Goal: Information Seeking & Learning: Learn about a topic

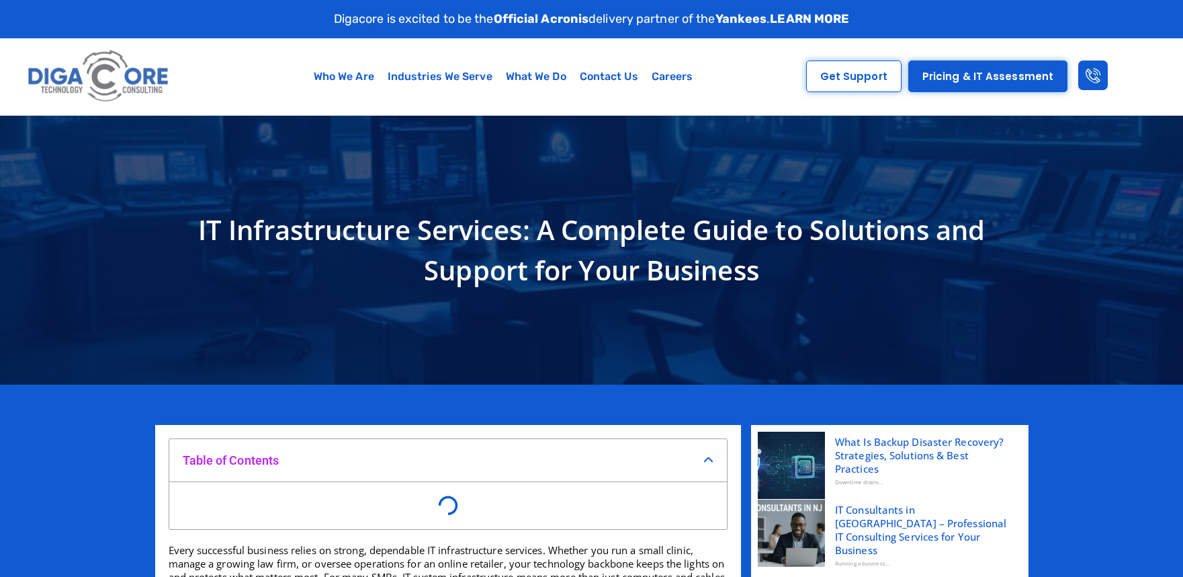
click at [296, 229] on h1 "IT Infrastructure Services: A Complete Guide to Solutions and Support for Your …" at bounding box center [592, 250] width 860 height 81
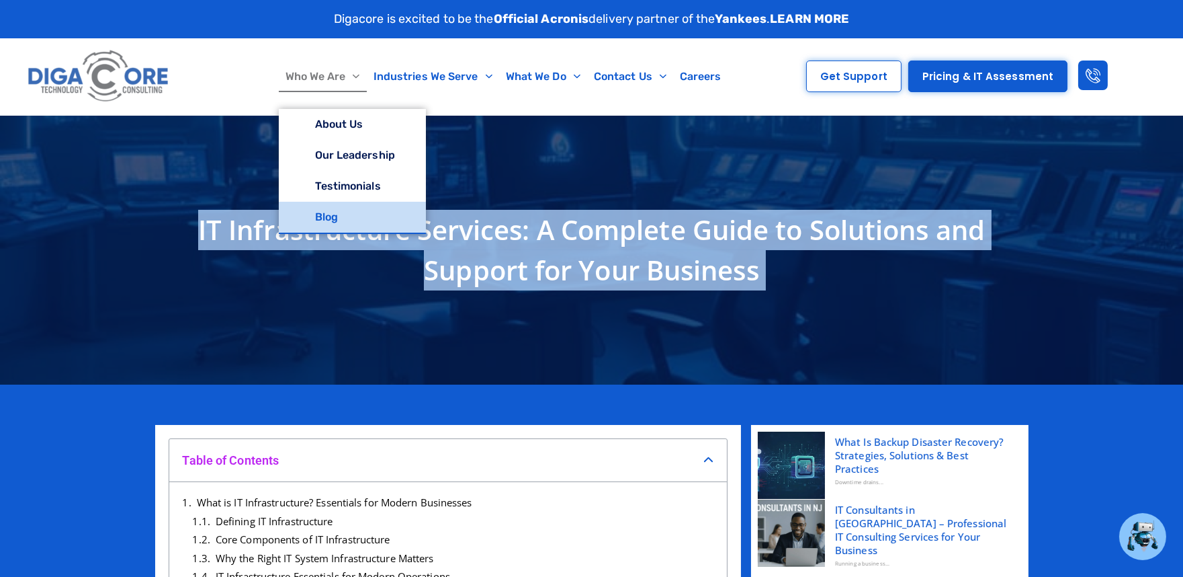
click at [331, 218] on link "Blog" at bounding box center [352, 217] width 147 height 31
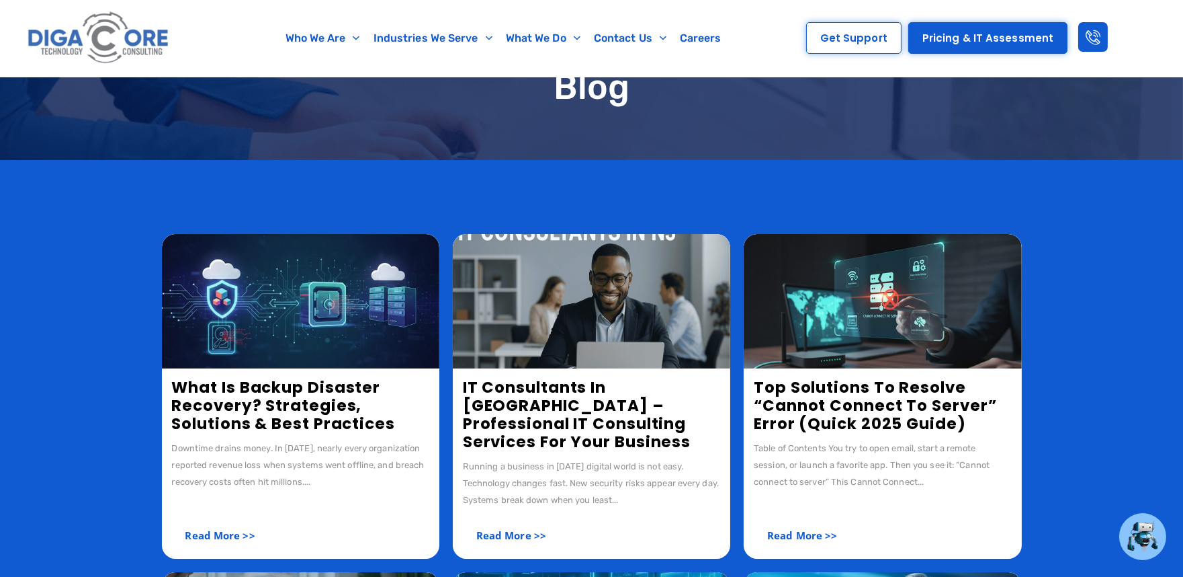
scroll to position [224, 0]
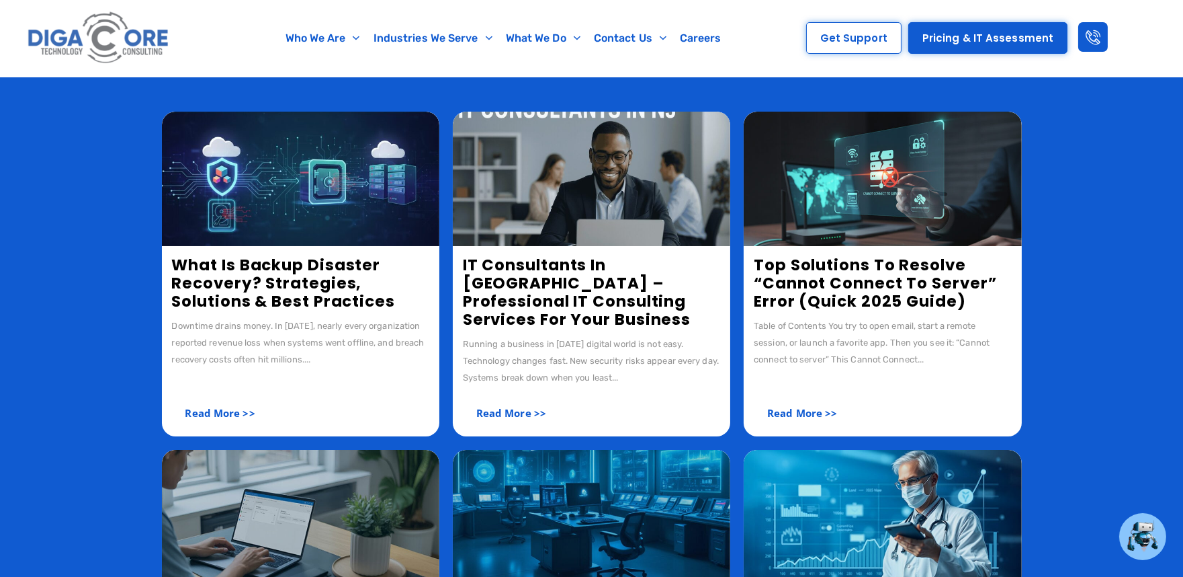
click at [833, 286] on link "Top Solutions to Resolve “Cannot Connect to Server” Error (Quick 2025 Guide)" at bounding box center [875, 283] width 243 height 58
